Goal: Book appointment/travel/reservation

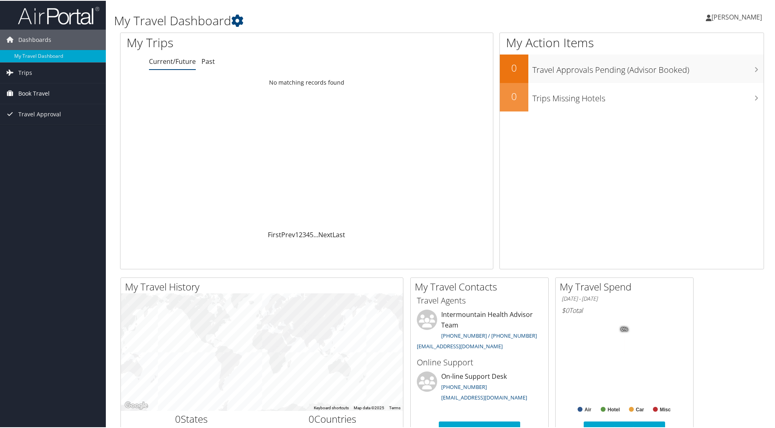
click at [36, 87] on span "Book Travel" at bounding box center [33, 93] width 31 height 20
click at [37, 135] on link "Book/Manage Online Trips" at bounding box center [53, 133] width 106 height 12
click at [35, 136] on link "Book/Manage Online Trips" at bounding box center [53, 133] width 106 height 12
click at [35, 134] on link "Book/Manage Online Trips" at bounding box center [53, 133] width 106 height 12
click at [40, 90] on span "Book Travel" at bounding box center [33, 93] width 31 height 20
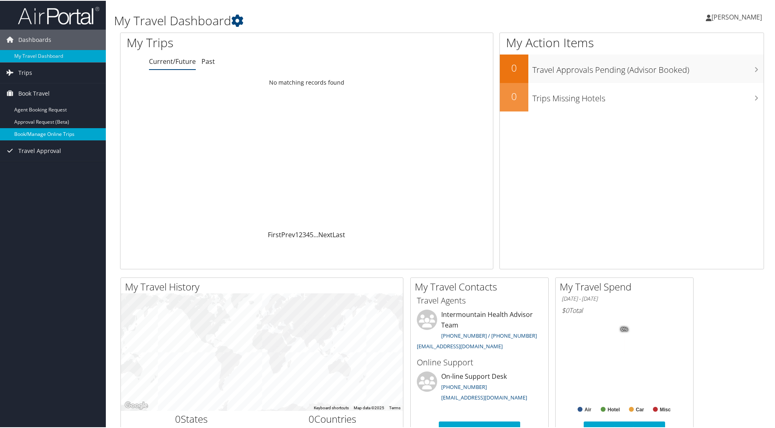
click at [47, 135] on link "Book/Manage Online Trips" at bounding box center [53, 133] width 106 height 12
